Goal: Navigation & Orientation: Find specific page/section

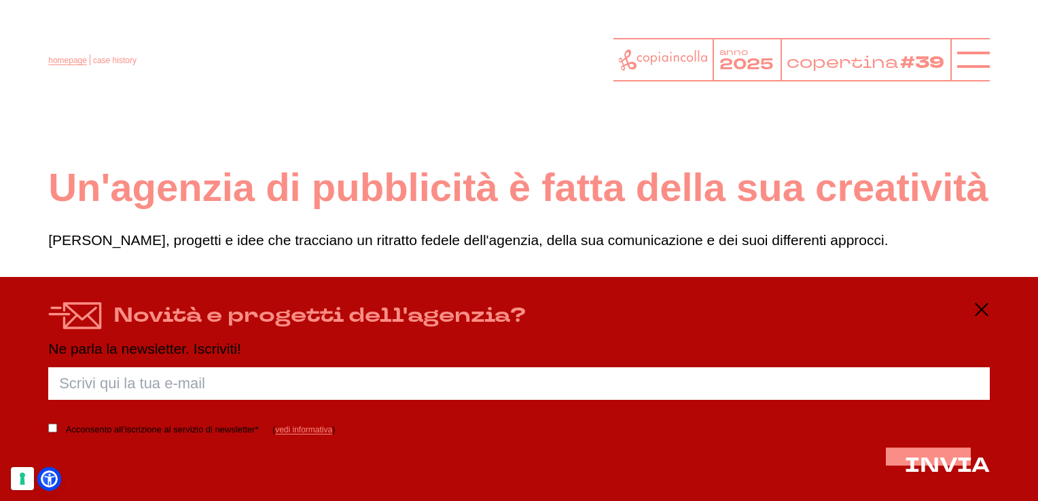
click at [75, 61] on link "homepage" at bounding box center [67, 61] width 39 height 10
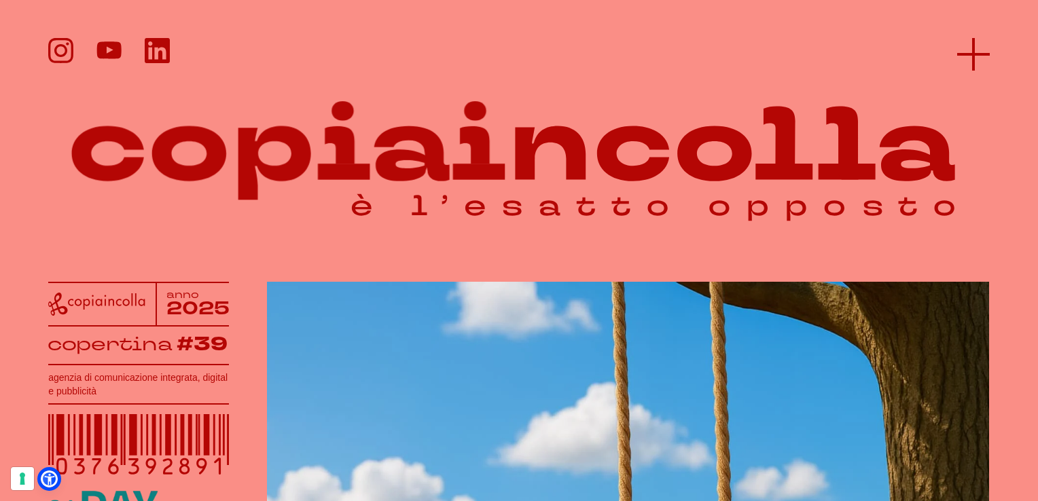
click at [974, 46] on line at bounding box center [974, 54] width 0 height 33
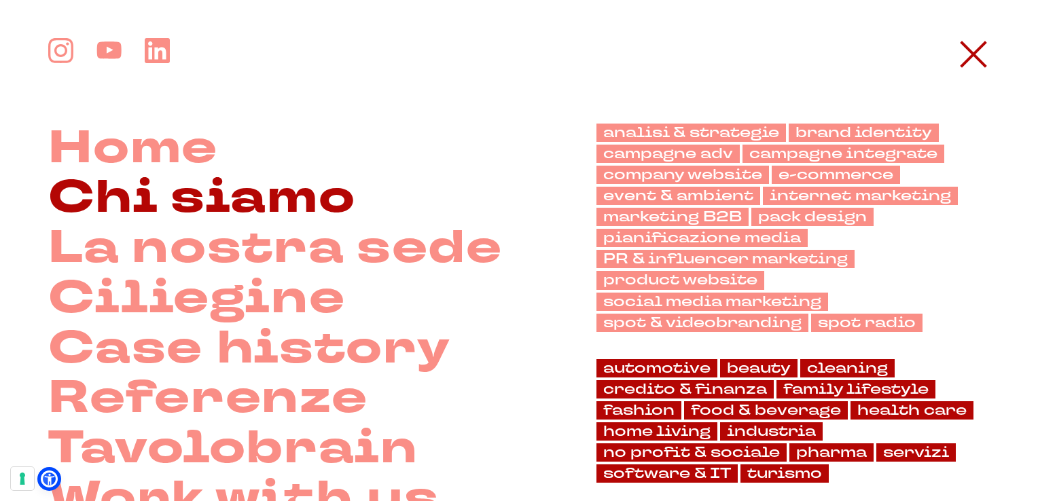
click at [311, 202] on link "Chi siamo" at bounding box center [201, 198] width 307 height 50
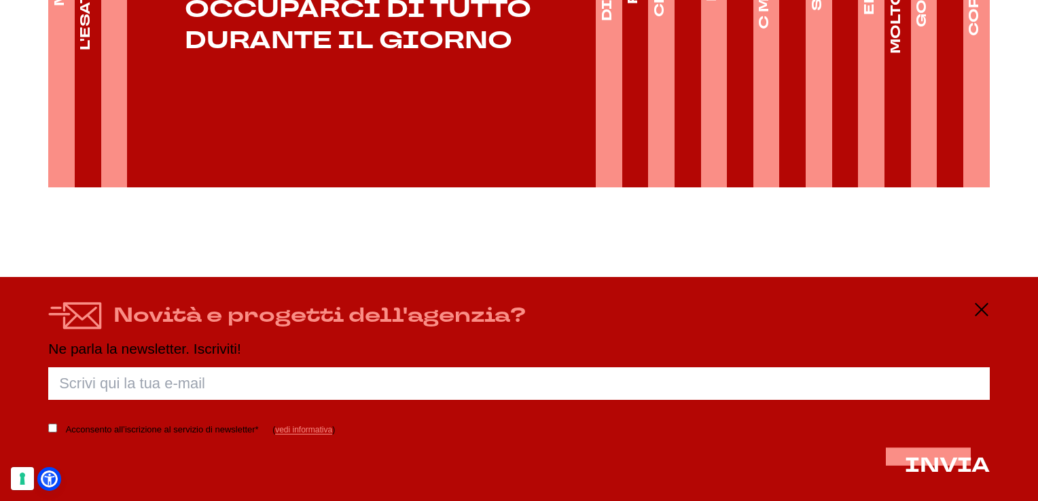
scroll to position [2329, 0]
